Goal: Task Accomplishment & Management: Use online tool/utility

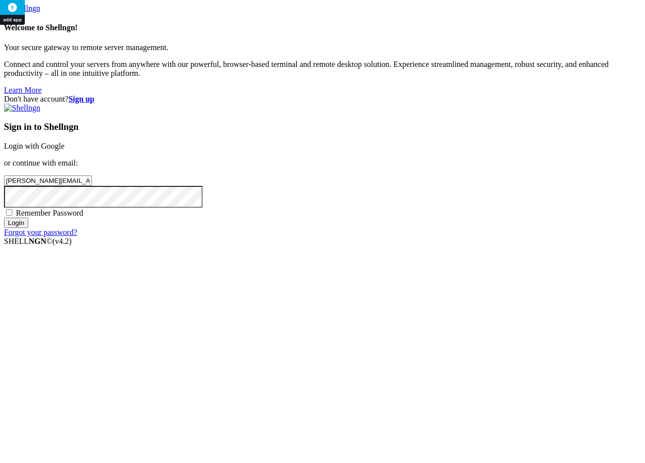
click at [28, 228] on input "Login" at bounding box center [16, 223] width 24 height 10
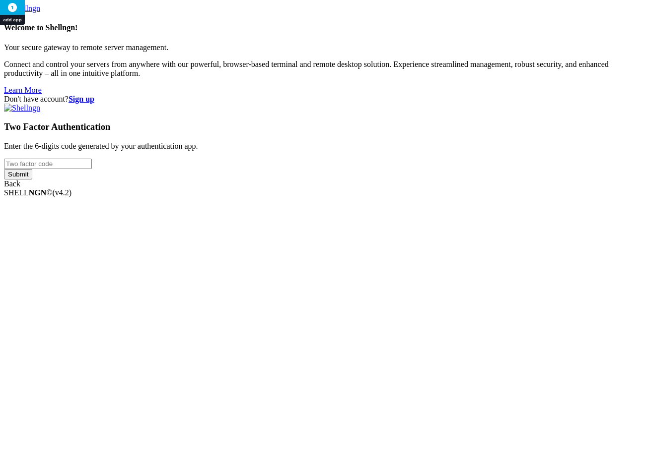
click at [92, 169] on input "number" at bounding box center [48, 164] width 88 height 10
click at [4, 169] on input "Submit" at bounding box center [18, 174] width 28 height 10
drag, startPoint x: 340, startPoint y: 226, endPoint x: 375, endPoint y: 232, distance: 35.6
click at [92, 169] on input "211686" at bounding box center [48, 164] width 88 height 10
click at [4, 178] on input "Submit" at bounding box center [18, 183] width 28 height 10
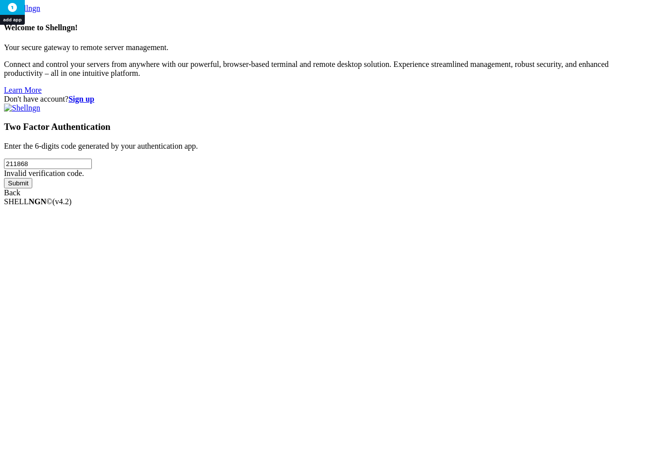
drag, startPoint x: 375, startPoint y: 229, endPoint x: 270, endPoint y: 214, distance: 105.8
click at [270, 197] on div "Don't have account? Sign up Two Factor Authentication Enter the 6-digits code g…" at bounding box center [322, 146] width 637 height 103
type input "512090"
click at [4, 178] on input "Submit" at bounding box center [18, 183] width 28 height 10
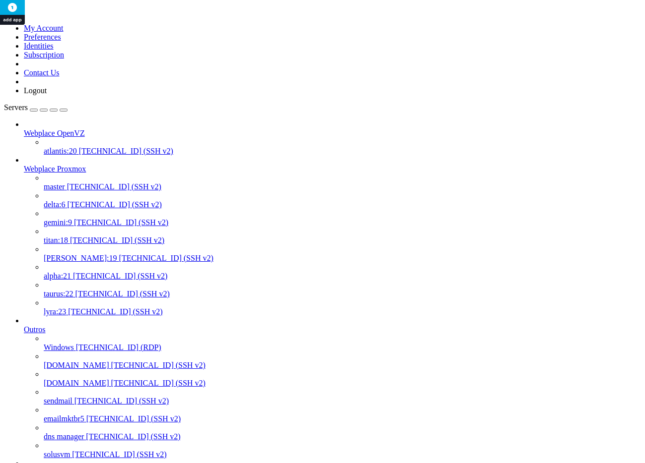
click at [59, 236] on span "titan:18" at bounding box center [56, 240] width 24 height 8
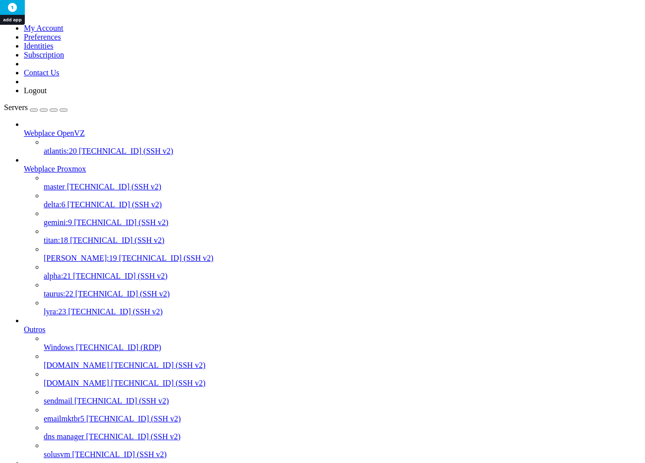
click at [67, 236] on span "titan:18" at bounding box center [56, 240] width 24 height 8
